Goal: Find specific page/section: Find specific page/section

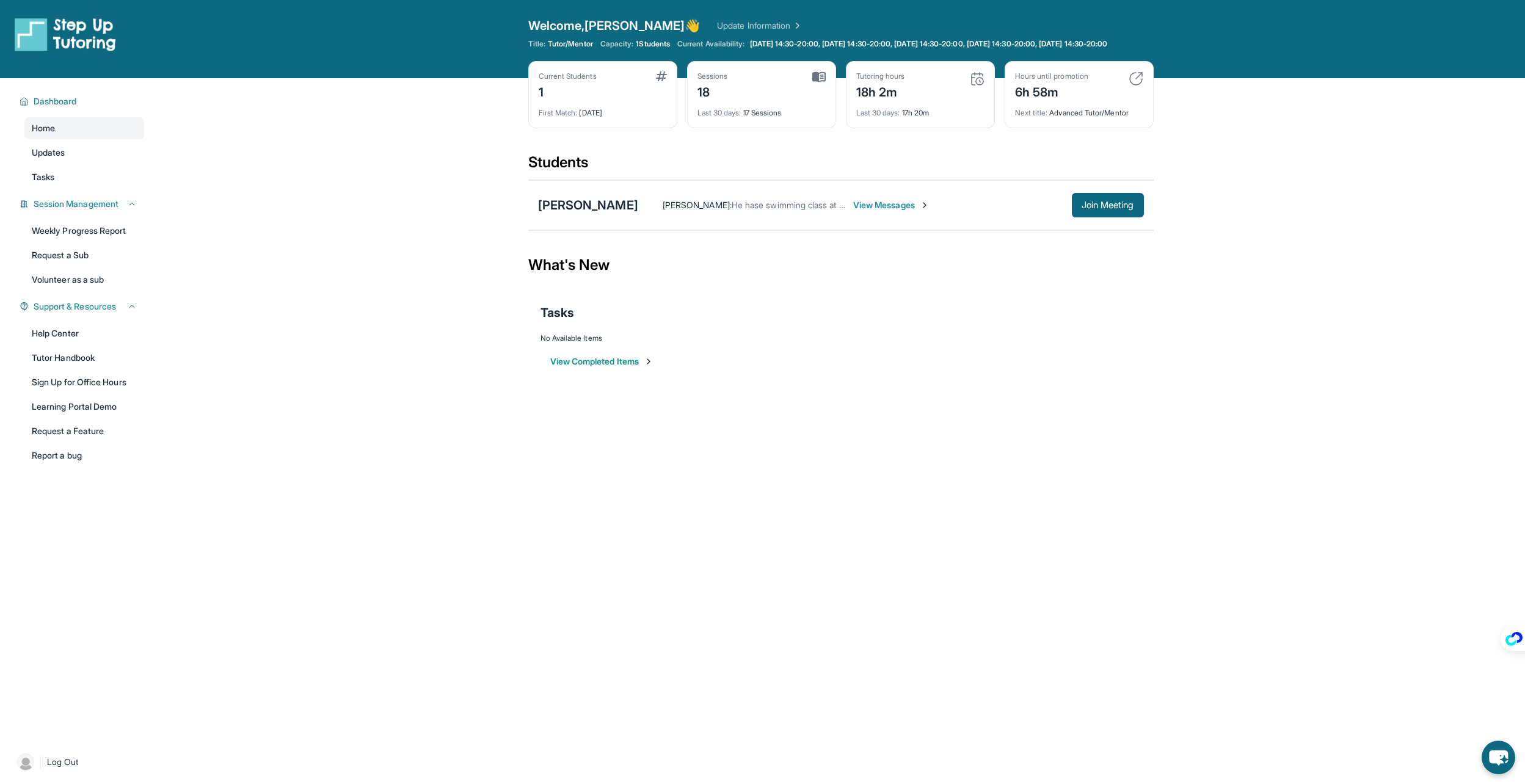
click at [978, 86] on img at bounding box center [978, 79] width 14 height 14
click at [816, 93] on div "Sessions 18" at bounding box center [761, 86] width 128 height 30
click at [824, 82] on img at bounding box center [819, 77] width 14 height 11
click at [820, 82] on img at bounding box center [819, 77] width 14 height 11
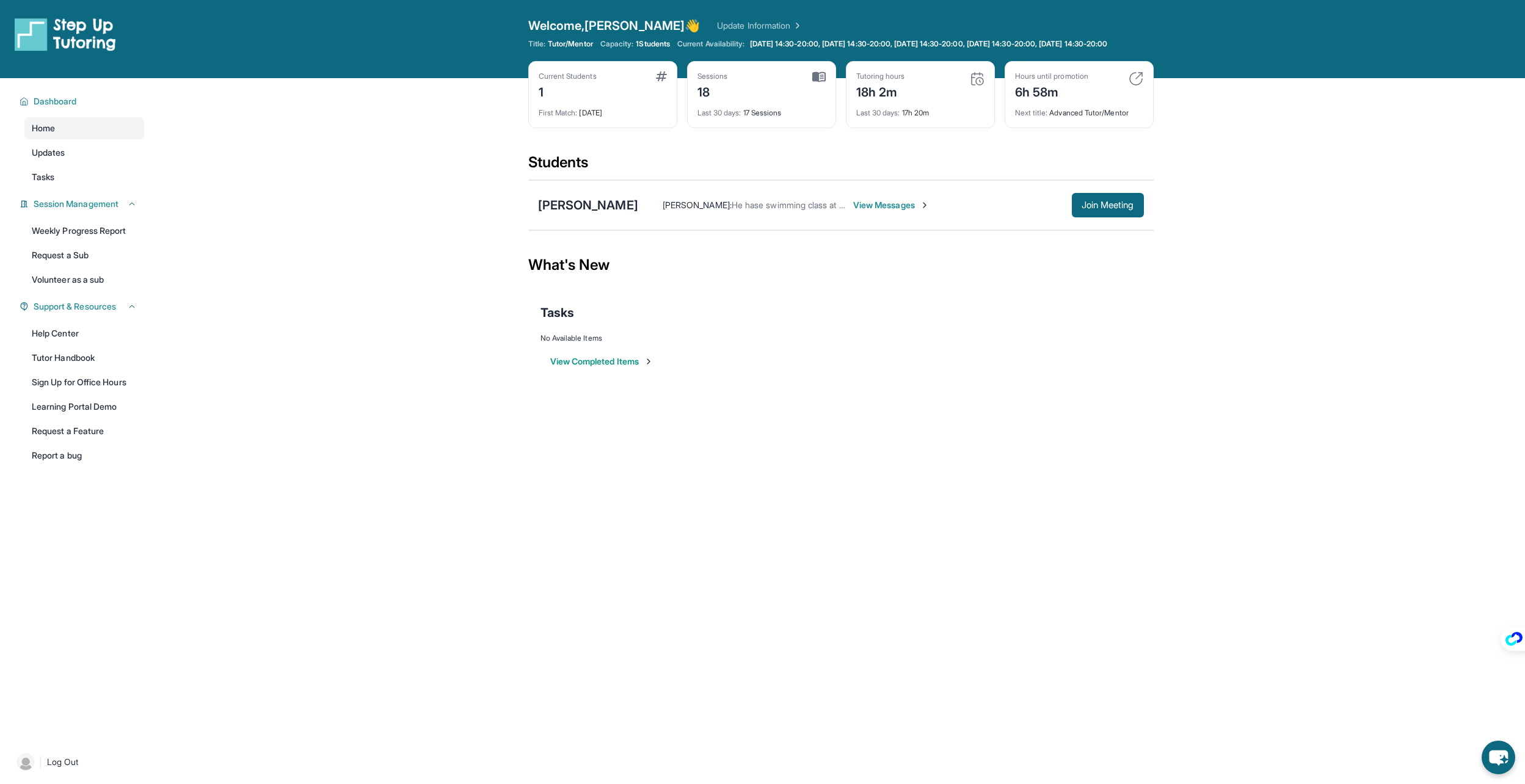
click at [820, 82] on img at bounding box center [819, 77] width 14 height 11
drag, startPoint x: 637, startPoint y: 97, endPoint x: 645, endPoint y: 94, distance: 8.5
click at [639, 95] on div "Current Students 1" at bounding box center [602, 86] width 128 height 30
click at [650, 93] on div "Current Students 1" at bounding box center [602, 86] width 128 height 30
